Goal: Information Seeking & Learning: Learn about a topic

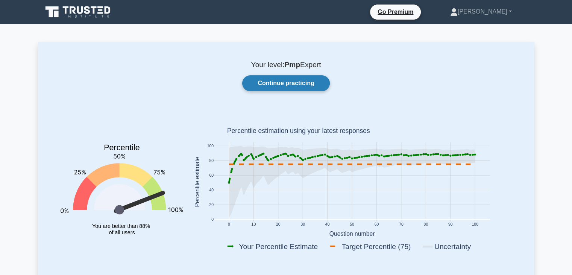
click at [316, 85] on link "Continue practicing" at bounding box center [285, 83] width 87 height 16
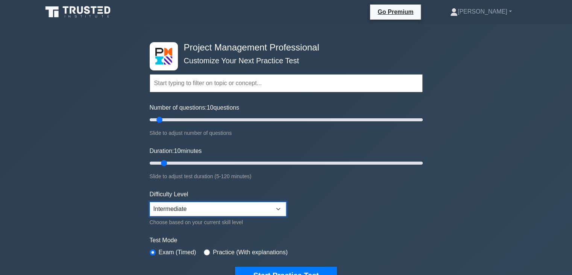
click at [184, 206] on select "Beginner Intermediate Expert" at bounding box center [218, 209] width 137 height 14
select select "beginner"
click at [150, 202] on select "Beginner Intermediate Expert" at bounding box center [218, 209] width 137 height 14
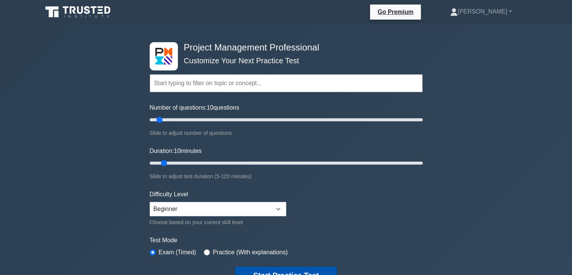
click at [283, 270] on button "Start Practice Test" at bounding box center [286, 274] width 102 height 17
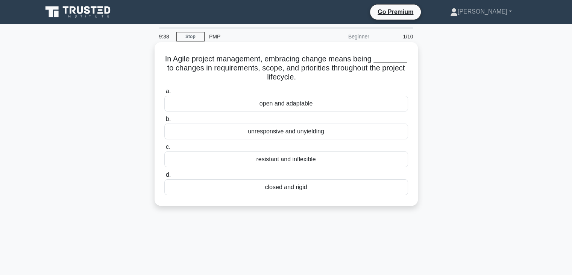
click at [305, 107] on div "open and adaptable" at bounding box center [286, 104] width 244 height 16
click at [164, 94] on input "a. open and adaptable" at bounding box center [164, 91] width 0 height 5
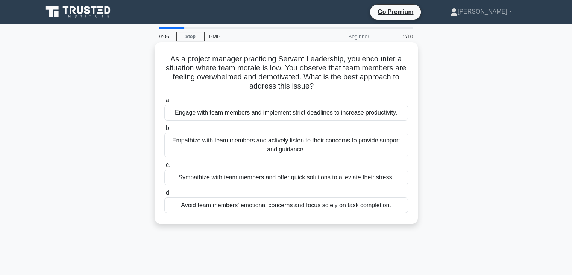
click at [299, 149] on div "Empathize with team members and actively listen to their concerns to provide su…" at bounding box center [286, 144] width 244 height 25
click at [164, 131] on input "b. Empathize with team members and actively listen to their concerns to provide…" at bounding box center [164, 128] width 0 height 5
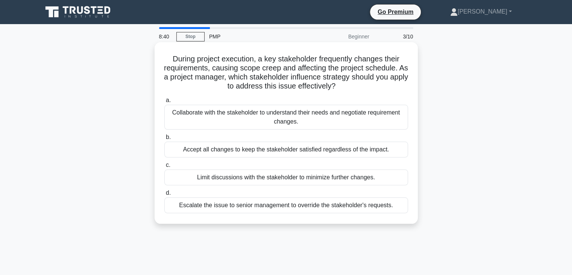
click at [331, 119] on div "Collaborate with the stakeholder to understand their needs and negotiate requir…" at bounding box center [286, 117] width 244 height 25
click at [164, 103] on input "a. Collaborate with the stakeholder to understand their needs and negotiate req…" at bounding box center [164, 100] width 0 height 5
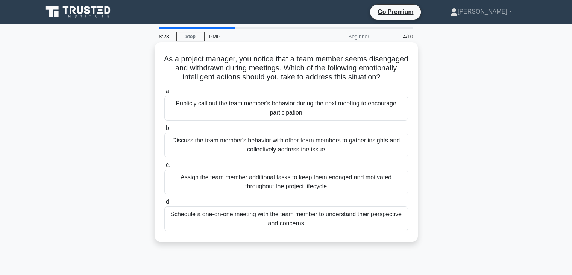
click at [248, 225] on div "Schedule a one-on-one meeting with the team member to understand their perspect…" at bounding box center [286, 218] width 244 height 25
click at [164, 204] on input "d. Schedule a one-on-one meeting with the team member to understand their persp…" at bounding box center [164, 201] width 0 height 5
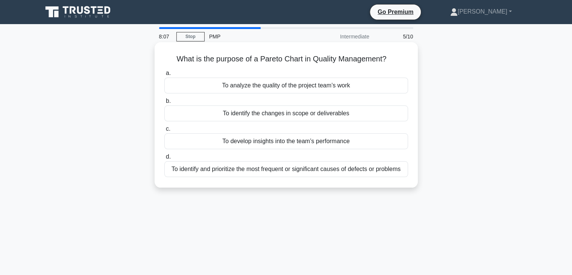
click at [333, 168] on div "To identify and prioritize the most frequent or significant causes of defects o…" at bounding box center [286, 169] width 244 height 16
click at [164, 159] on input "d. To identify and prioritize the most frequent or significant causes of defect…" at bounding box center [164, 156] width 0 height 5
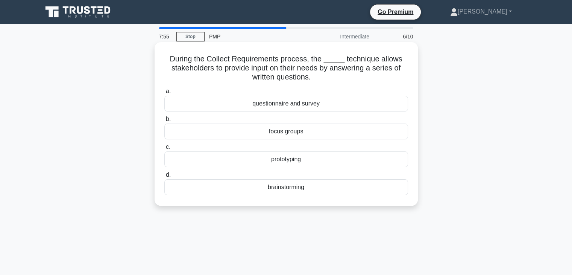
click at [270, 100] on div "questionnaire and survey" at bounding box center [286, 104] width 244 height 16
click at [164, 94] on input "a. questionnaire and survey" at bounding box center [164, 91] width 0 height 5
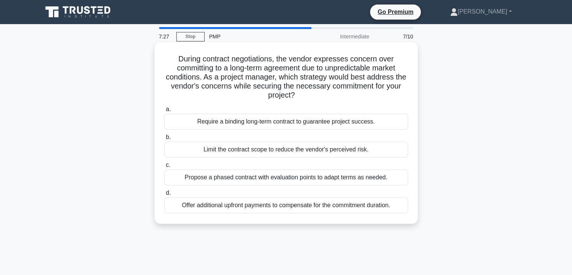
click at [304, 125] on div "Require a binding long-term contract to guarantee project success." at bounding box center [286, 122] width 244 height 16
click at [164, 112] on input "a. Require a binding long-term contract to guarantee project success." at bounding box center [164, 109] width 0 height 5
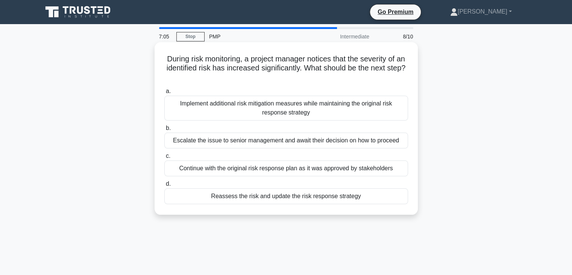
click at [307, 104] on div "Implement additional risk mitigation measures while maintaining the original ri…" at bounding box center [286, 108] width 244 height 25
click at [164, 94] on input "a. Implement additional risk mitigation measures while maintaining the original…" at bounding box center [164, 91] width 0 height 5
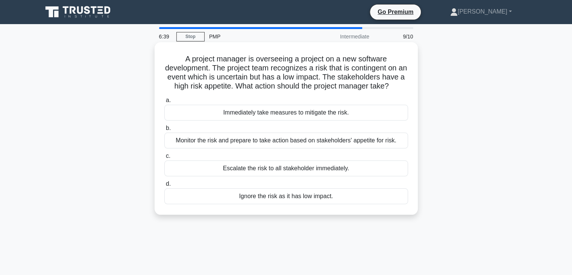
click at [295, 148] on div "Monitor the risk and prepare to take action based on stakeholders' appetite for…" at bounding box center [286, 140] width 244 height 16
click at [164, 131] on input "b. Monitor the risk and prepare to take action based on stakeholders' appetite …" at bounding box center [164, 128] width 0 height 5
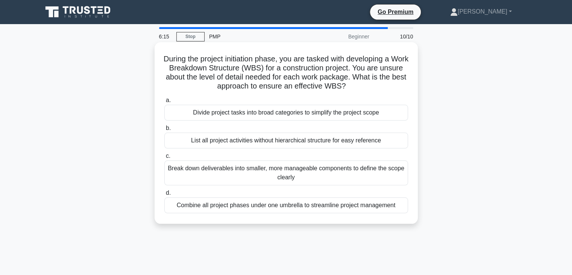
click at [287, 175] on div "Break down deliverables into smaller, more manageable components to define the …" at bounding box center [286, 172] width 244 height 25
click at [164, 158] on input "c. Break down deliverables into smaller, more manageable components to define t…" at bounding box center [164, 155] width 0 height 5
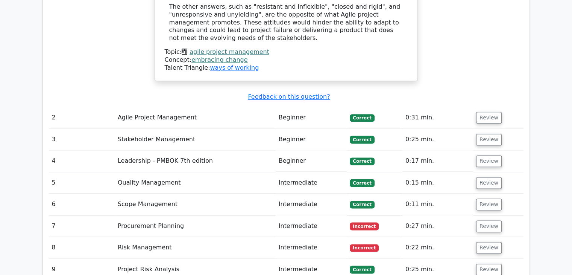
scroll to position [978, 0]
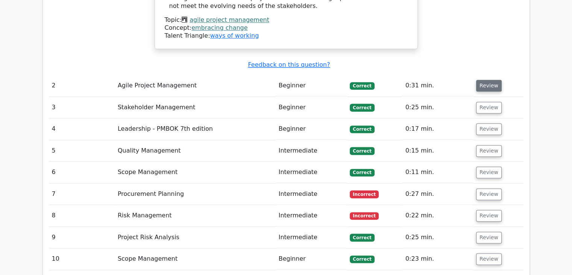
click at [492, 80] on button "Review" at bounding box center [489, 86] width 26 height 12
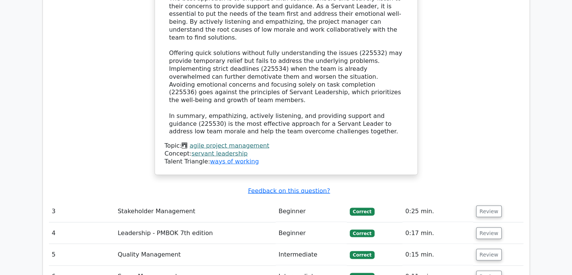
scroll to position [1309, 0]
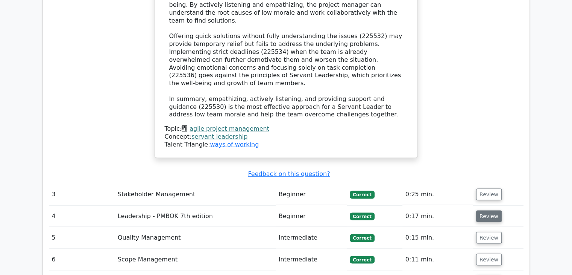
click at [488, 210] on button "Review" at bounding box center [489, 216] width 26 height 12
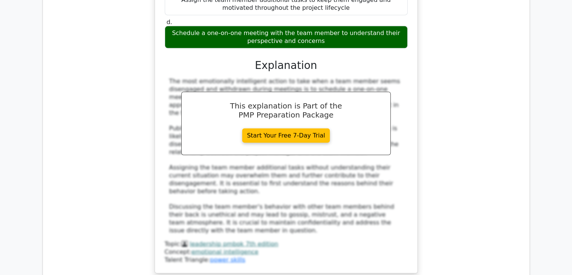
scroll to position [1730, 0]
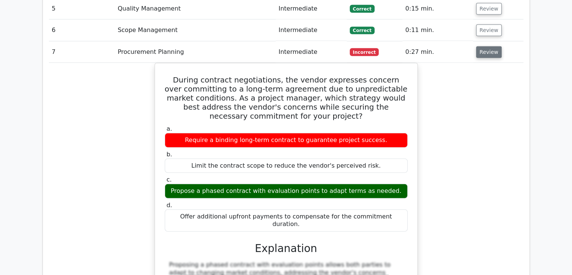
scroll to position [2031, 0]
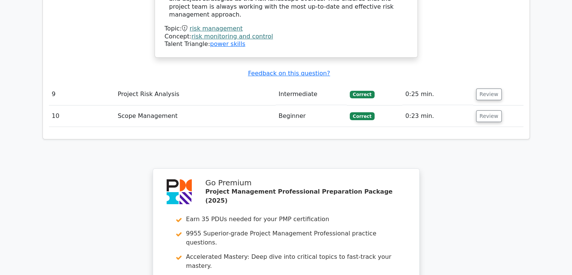
scroll to position [2904, 0]
